Goal: Information Seeking & Learning: Learn about a topic

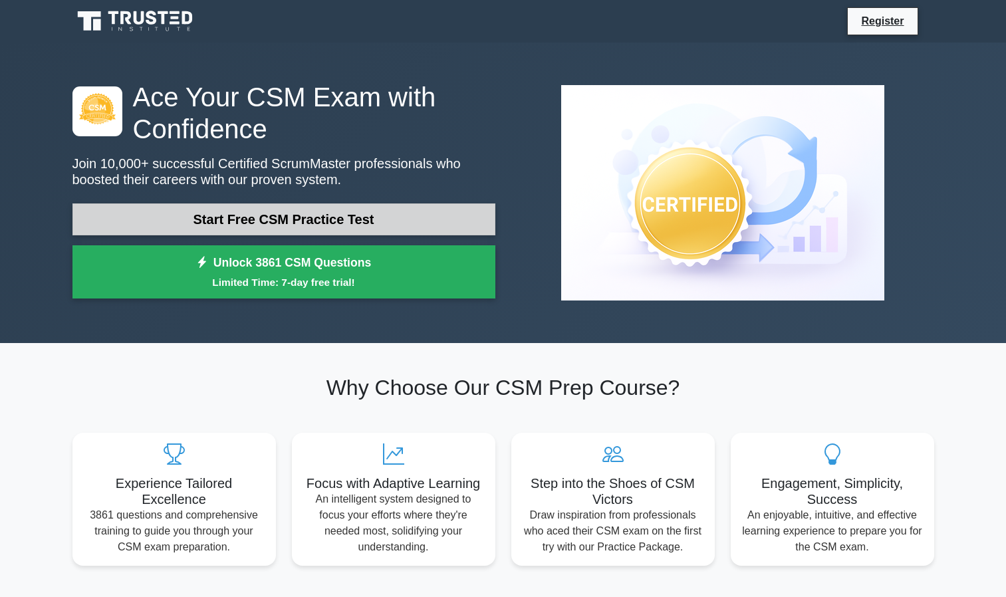
click at [290, 217] on link "Start Free CSM Practice Test" at bounding box center [283, 219] width 423 height 32
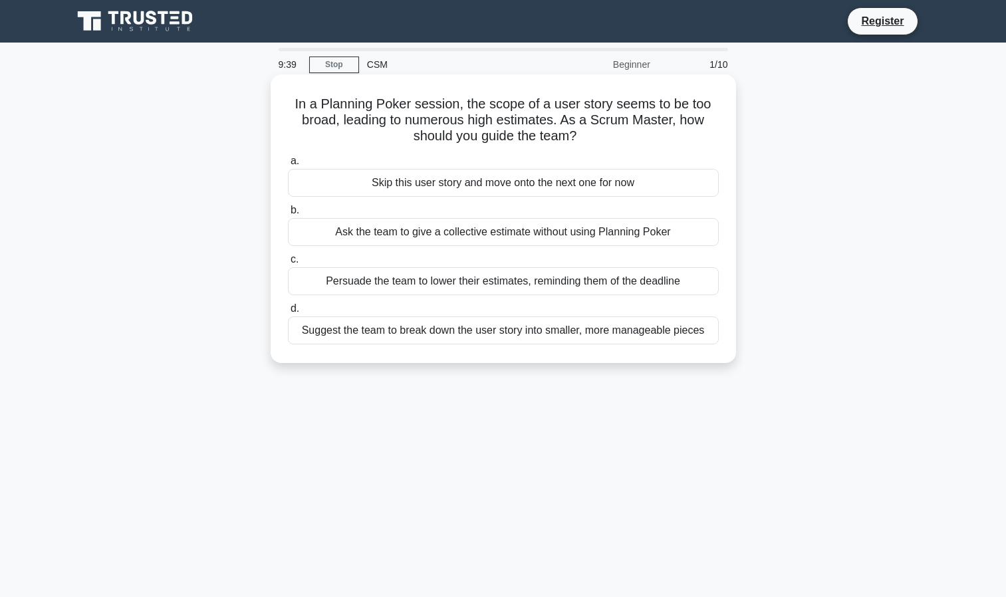
click at [338, 324] on div "Suggest the team to break down the user story into smaller, more manageable pie…" at bounding box center [503, 330] width 431 height 28
click at [288, 313] on input "d. Suggest the team to break down the user story into smaller, more manageable …" at bounding box center [288, 308] width 0 height 9
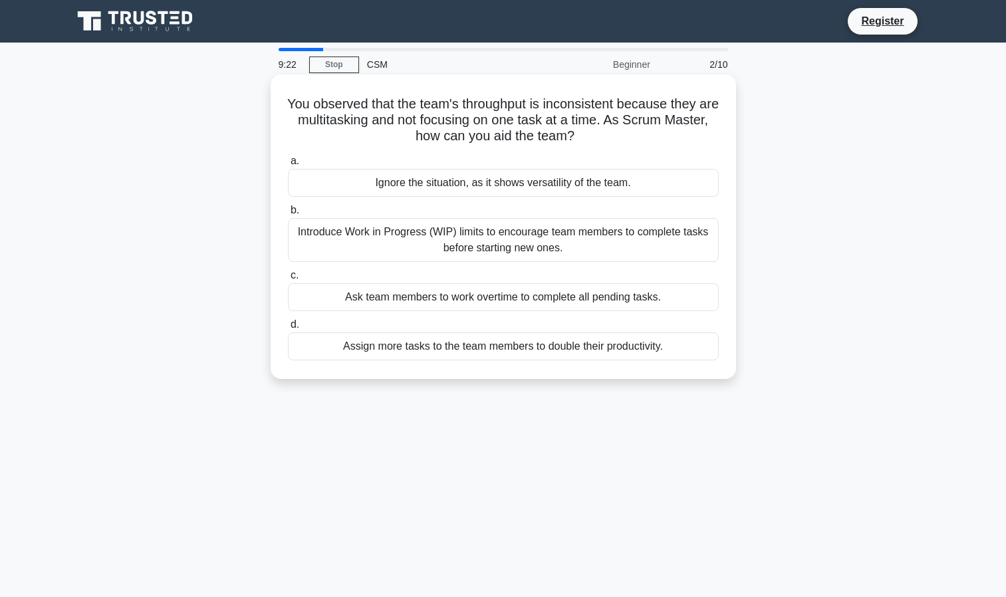
click at [370, 242] on div "Introduce Work in Progress (WIP) limits to encourage team members to complete t…" at bounding box center [503, 240] width 431 height 44
click at [288, 215] on input "b. Introduce Work in Progress (WIP) limits to encourage team members to complet…" at bounding box center [288, 210] width 0 height 9
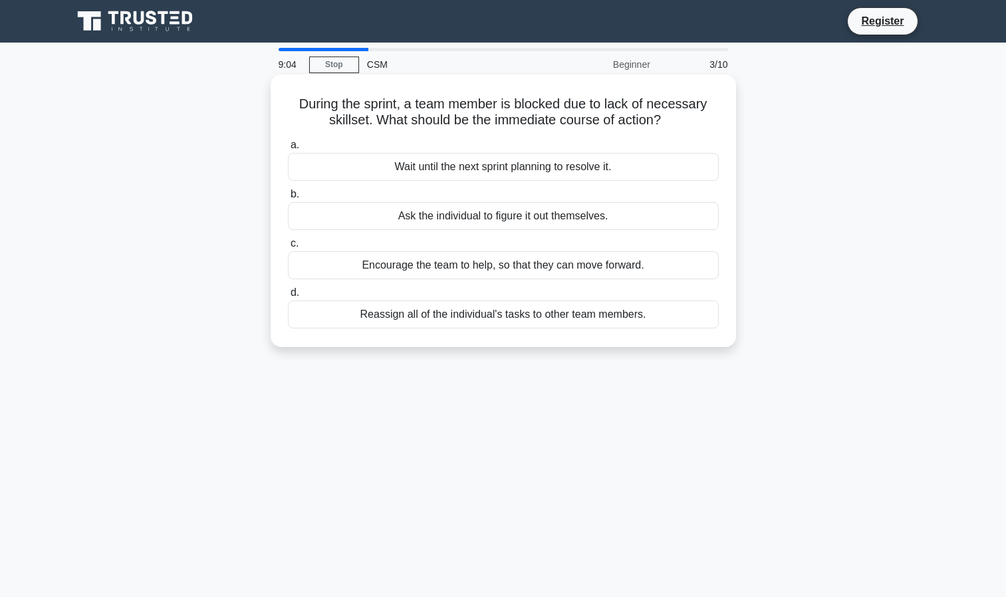
click at [471, 263] on div "Encourage the team to help, so that they can move forward." at bounding box center [503, 265] width 431 height 28
click at [288, 248] on input "c. Encourage the team to help, so that they can move forward." at bounding box center [288, 243] width 0 height 9
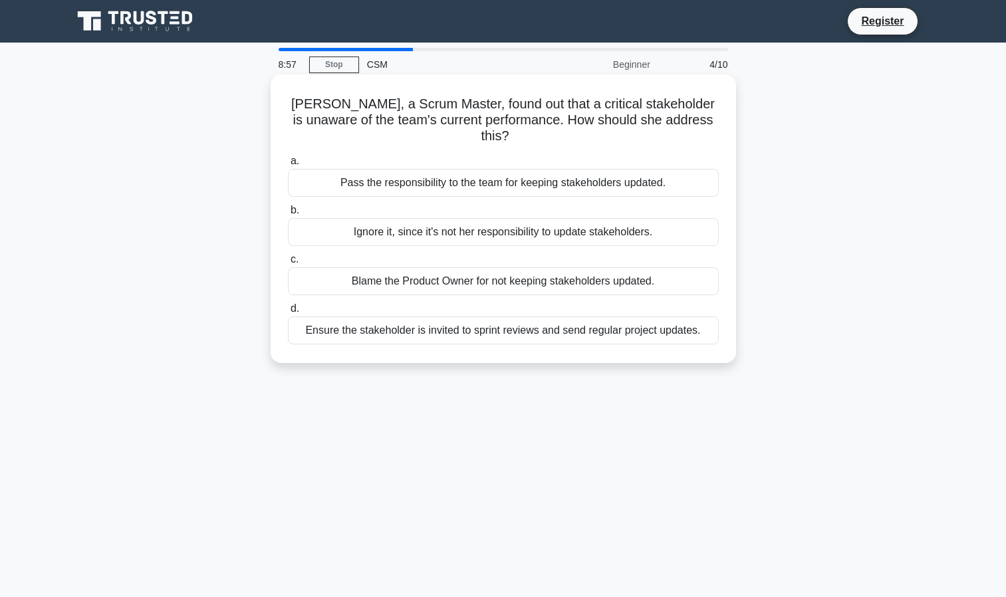
click at [468, 316] on div "Ensure the stakeholder is invited to sprint reviews and send regular project up…" at bounding box center [503, 330] width 431 height 28
click at [288, 313] on input "d. Ensure the stakeholder is invited to sprint reviews and send regular project…" at bounding box center [288, 308] width 0 height 9
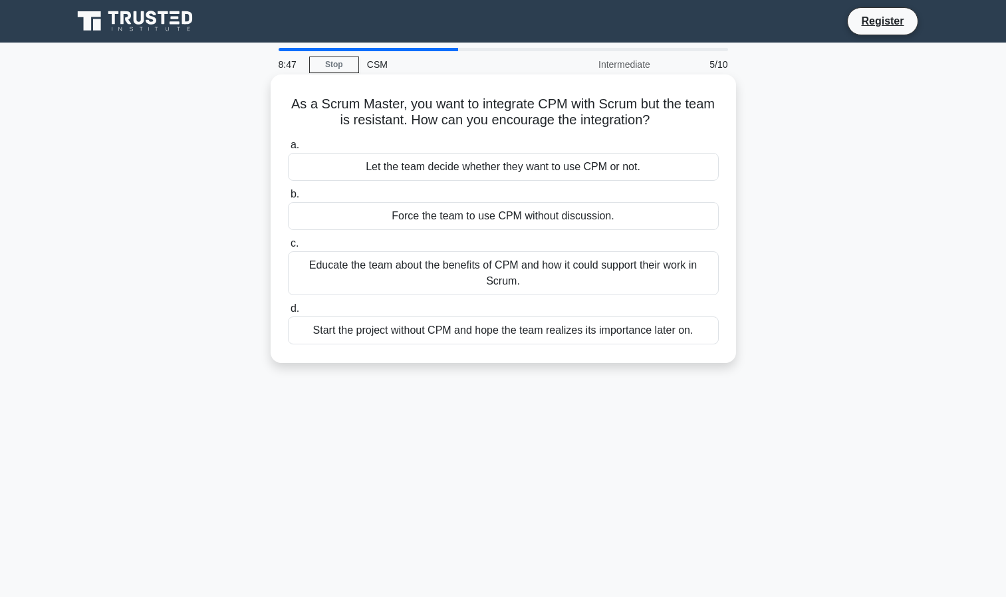
click at [479, 279] on div "Educate the team about the benefits of CPM and how it could support their work …" at bounding box center [503, 273] width 431 height 44
click at [288, 248] on input "c. Educate the team about the benefits of CPM and how it could support their wo…" at bounding box center [288, 243] width 0 height 9
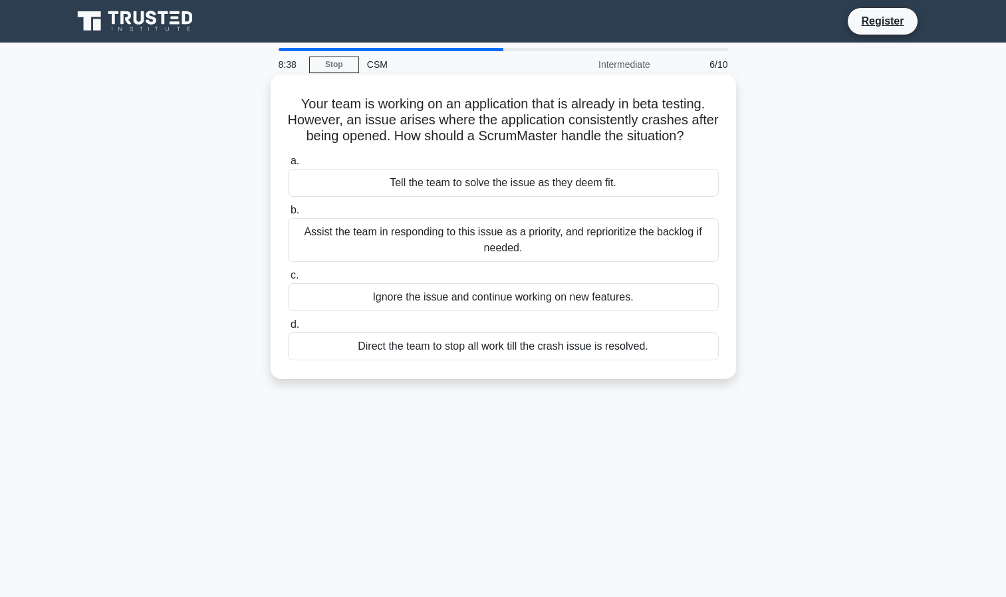
click at [471, 261] on div "Assist the team in responding to this issue as a priority, and reprioritize the…" at bounding box center [503, 240] width 431 height 44
click at [288, 215] on input "b. Assist the team in responding to this issue as a priority, and reprioritize …" at bounding box center [288, 210] width 0 height 9
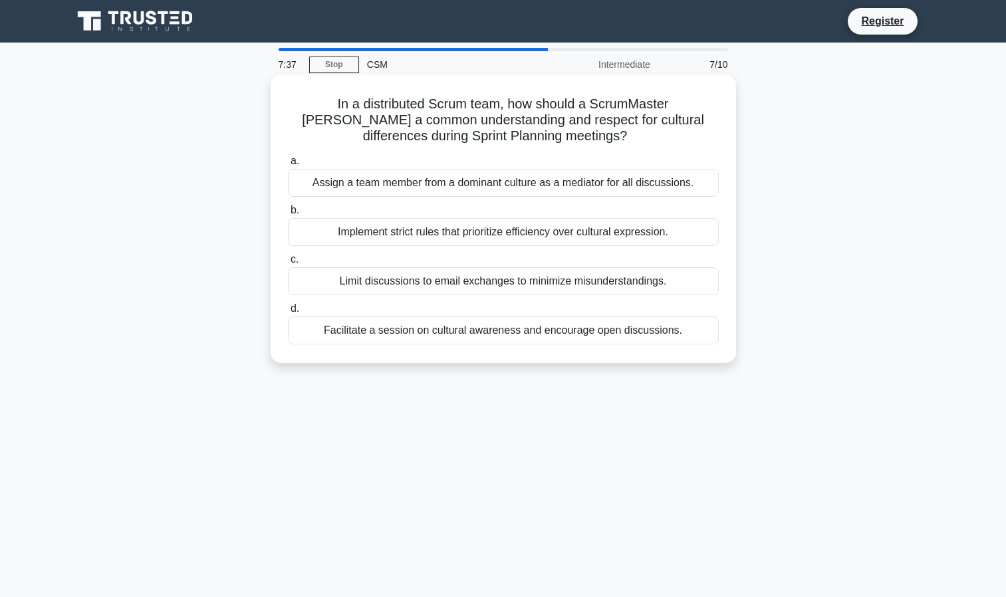
click at [671, 336] on div "Facilitate a session on cultural awareness and encourage open discussions." at bounding box center [503, 330] width 431 height 28
click at [288, 313] on input "d. Facilitate a session on cultural awareness and encourage open discussions." at bounding box center [288, 308] width 0 height 9
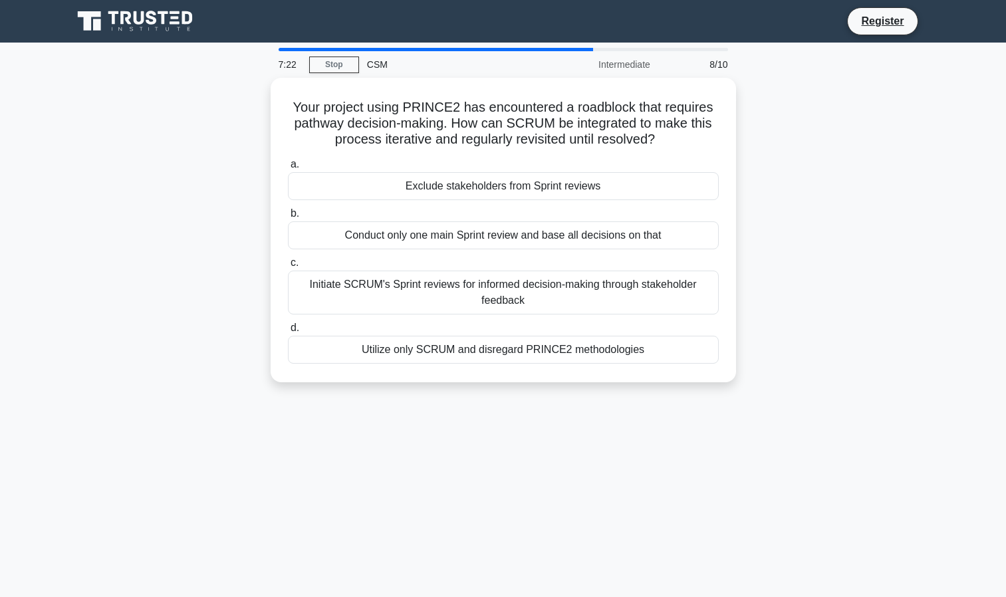
click at [585, 328] on label "d. Utilize only SCRUM and disregard PRINCE2 methodologies" at bounding box center [503, 342] width 431 height 44
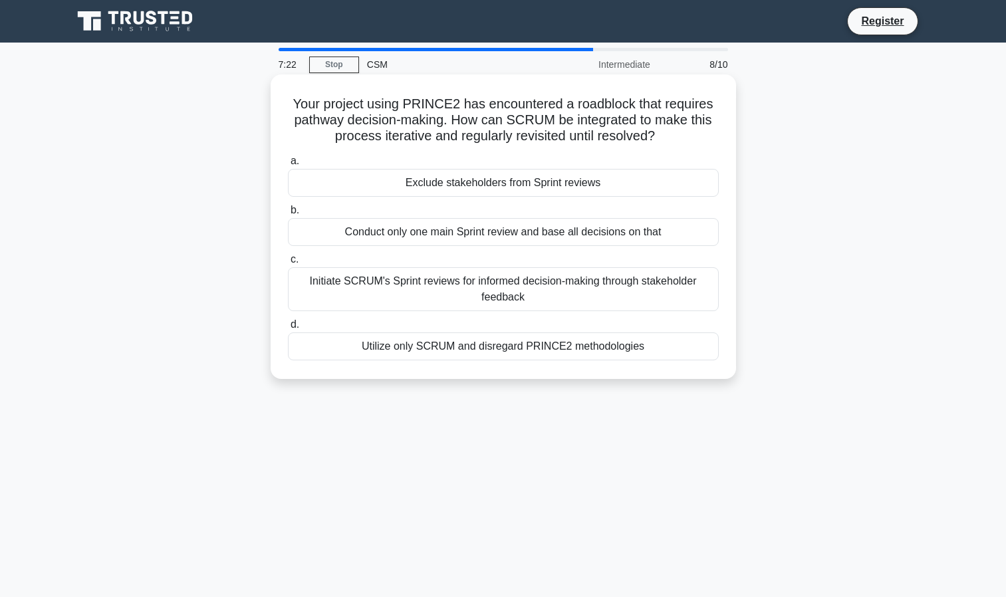
click at [288, 328] on input "d. Utilize only SCRUM and disregard PRINCE2 methodologies" at bounding box center [288, 324] width 0 height 9
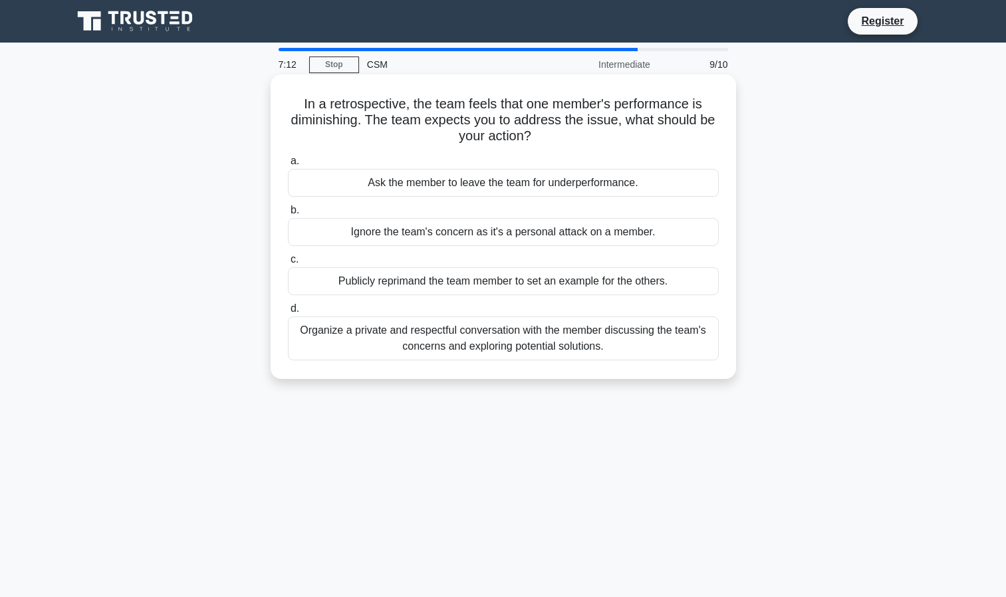
click at [427, 360] on div "Organize a private and respectful conversation with the member discussing the t…" at bounding box center [503, 338] width 431 height 44
click at [288, 313] on input "d. Organize a private and respectful conversation with the member discussing th…" at bounding box center [288, 308] width 0 height 9
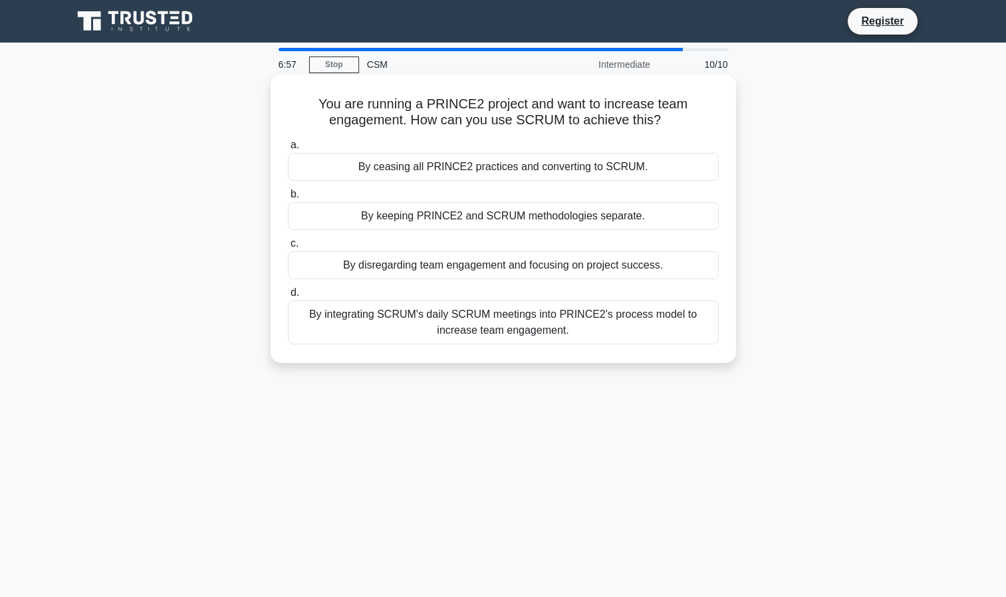
click at [695, 334] on div "By integrating SCRUM's daily SCRUM meetings into PRINCE2's process model to inc…" at bounding box center [503, 322] width 431 height 44
click at [288, 297] on input "d. By integrating SCRUM's daily SCRUM meetings into PRINCE2's process model to …" at bounding box center [288, 292] width 0 height 9
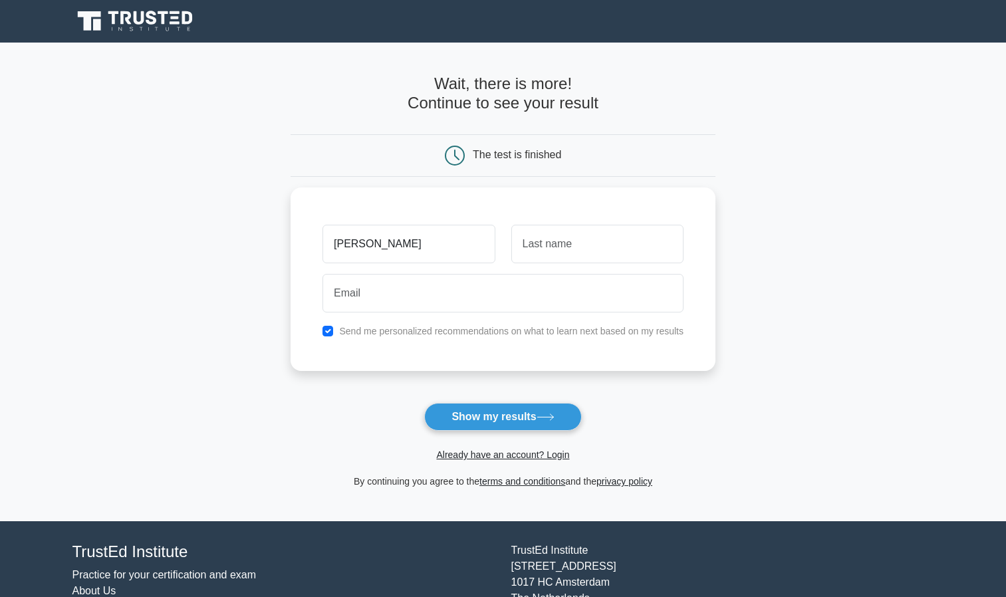
type input "[PERSON_NAME]"
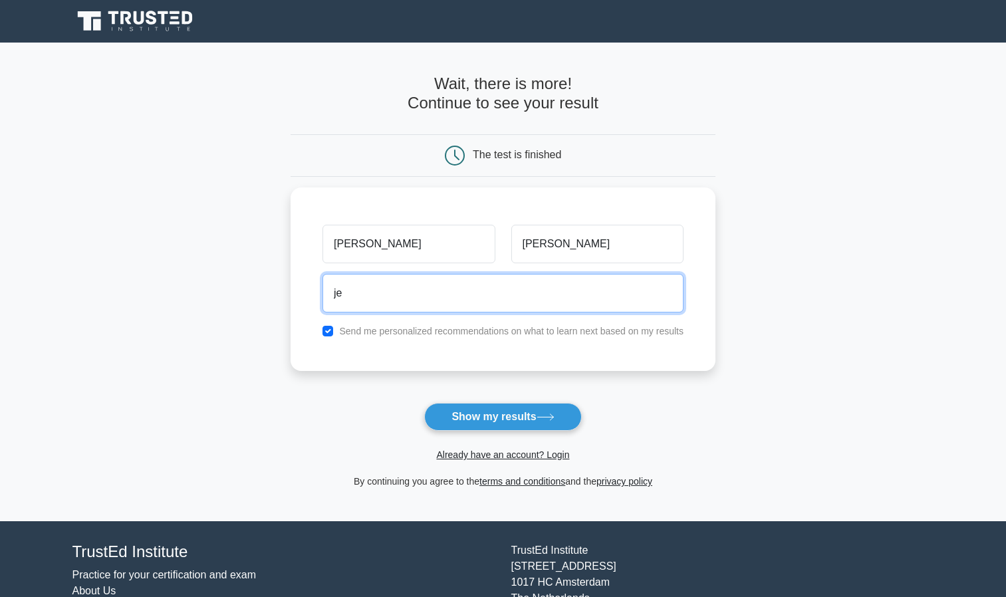
click at [424, 403] on button "Show my results" at bounding box center [502, 417] width 157 height 28
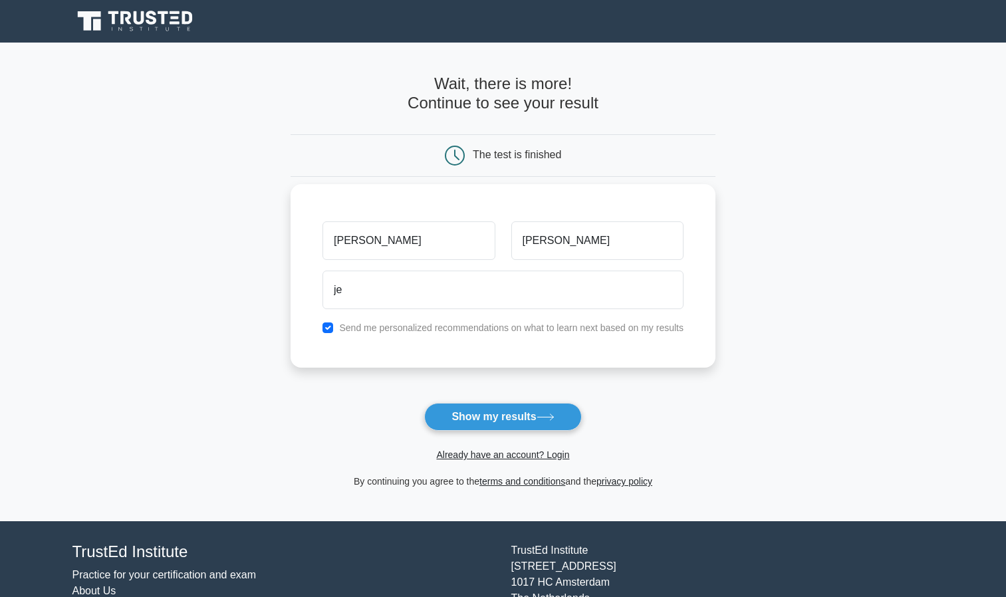
click at [663, 346] on div "[PERSON_NAME] [PERSON_NAME] Send me personalized recommendations on what to lea…" at bounding box center [502, 275] width 425 height 183
click at [575, 292] on input "je" at bounding box center [502, 290] width 361 height 39
type input "[EMAIL_ADDRESS][DOMAIN_NAME]"
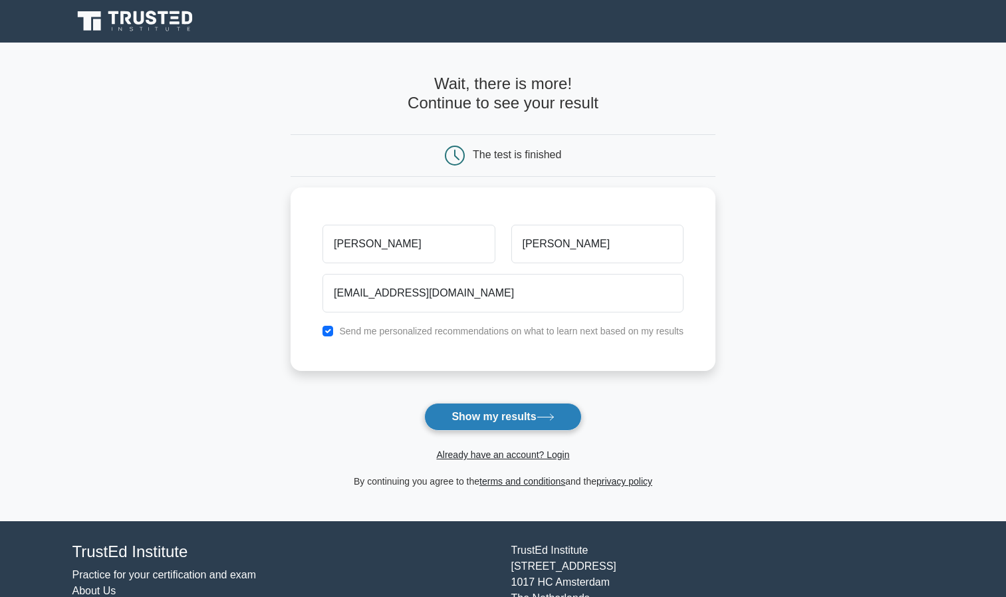
click at [461, 421] on button "Show my results" at bounding box center [502, 417] width 157 height 28
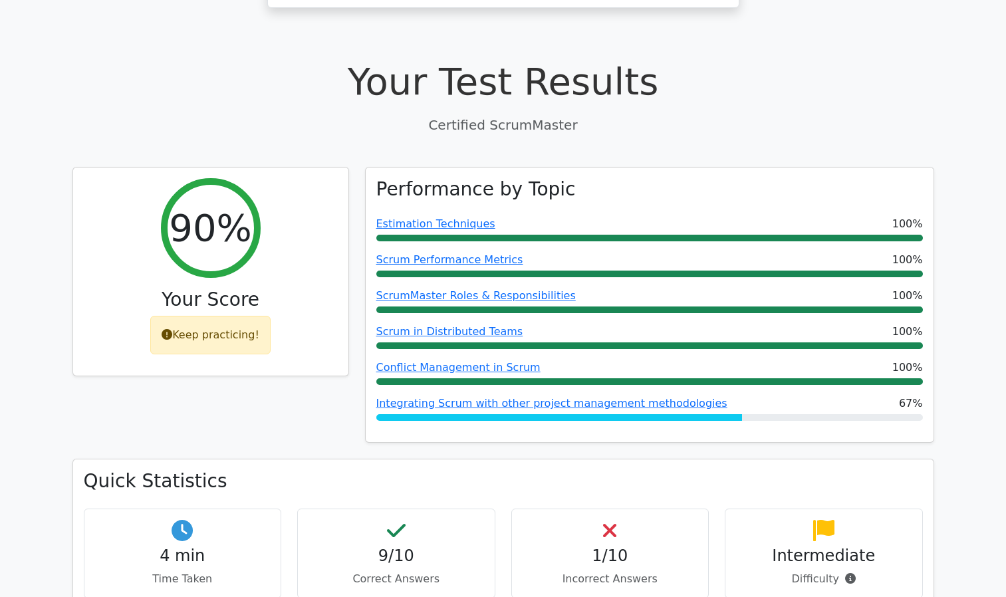
scroll to position [409, 0]
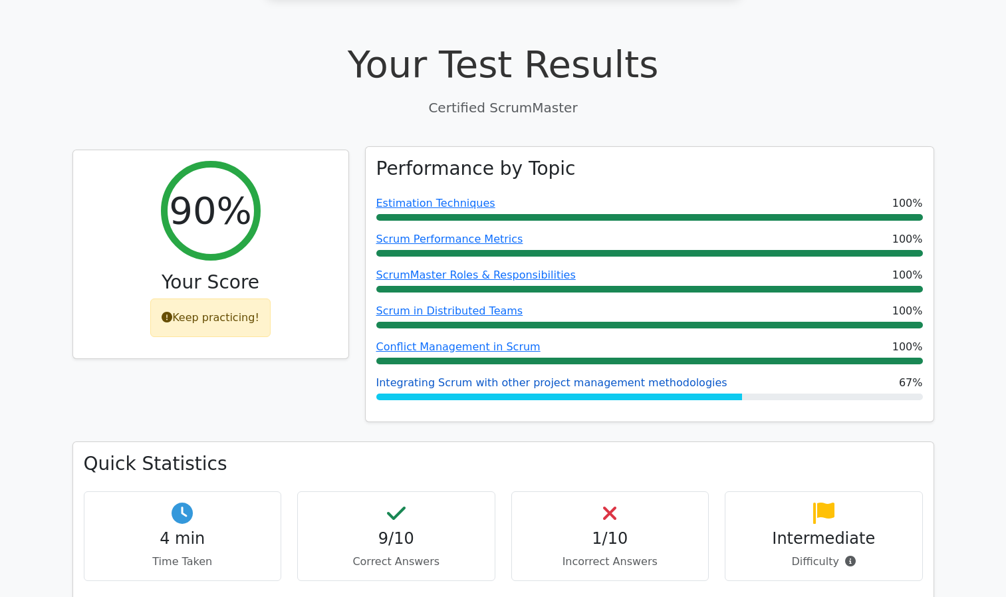
click at [530, 376] on link "Integrating Scrum with other project management methodologies" at bounding box center [551, 382] width 351 height 13
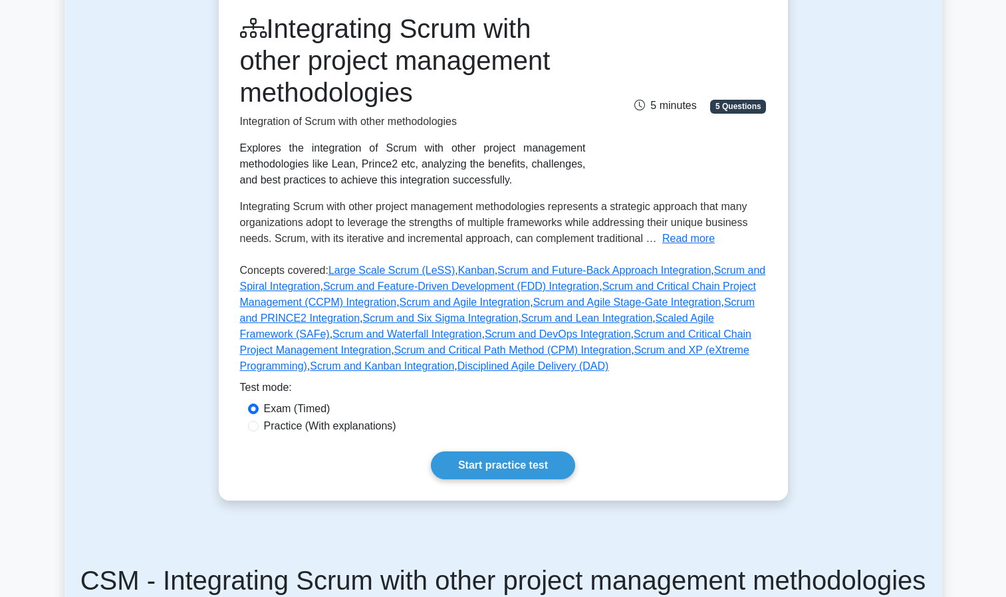
scroll to position [180, 0]
